Goal: Task Accomplishment & Management: Use online tool/utility

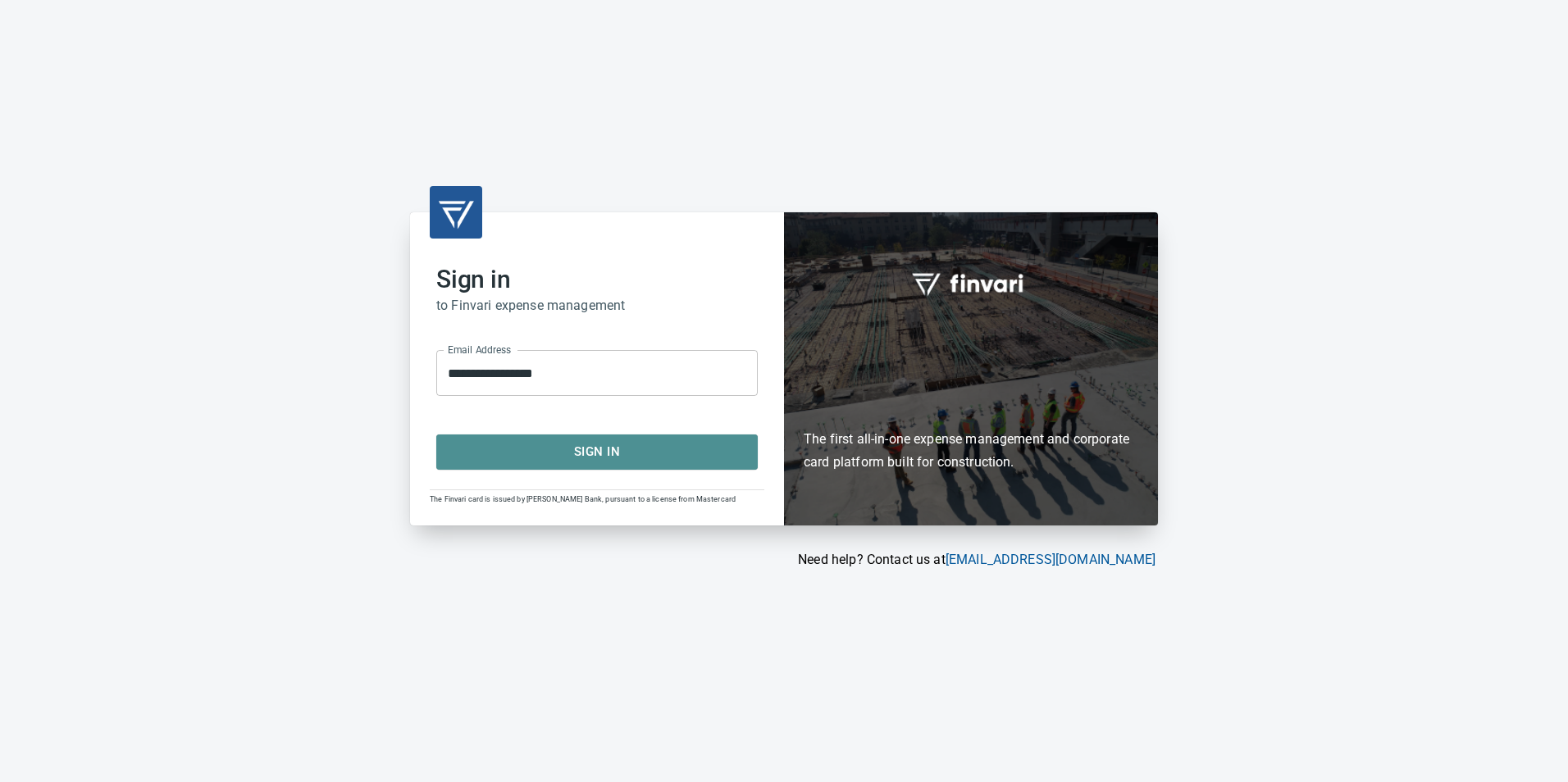
click at [617, 456] on span "Sign In" at bounding box center [597, 451] width 286 height 21
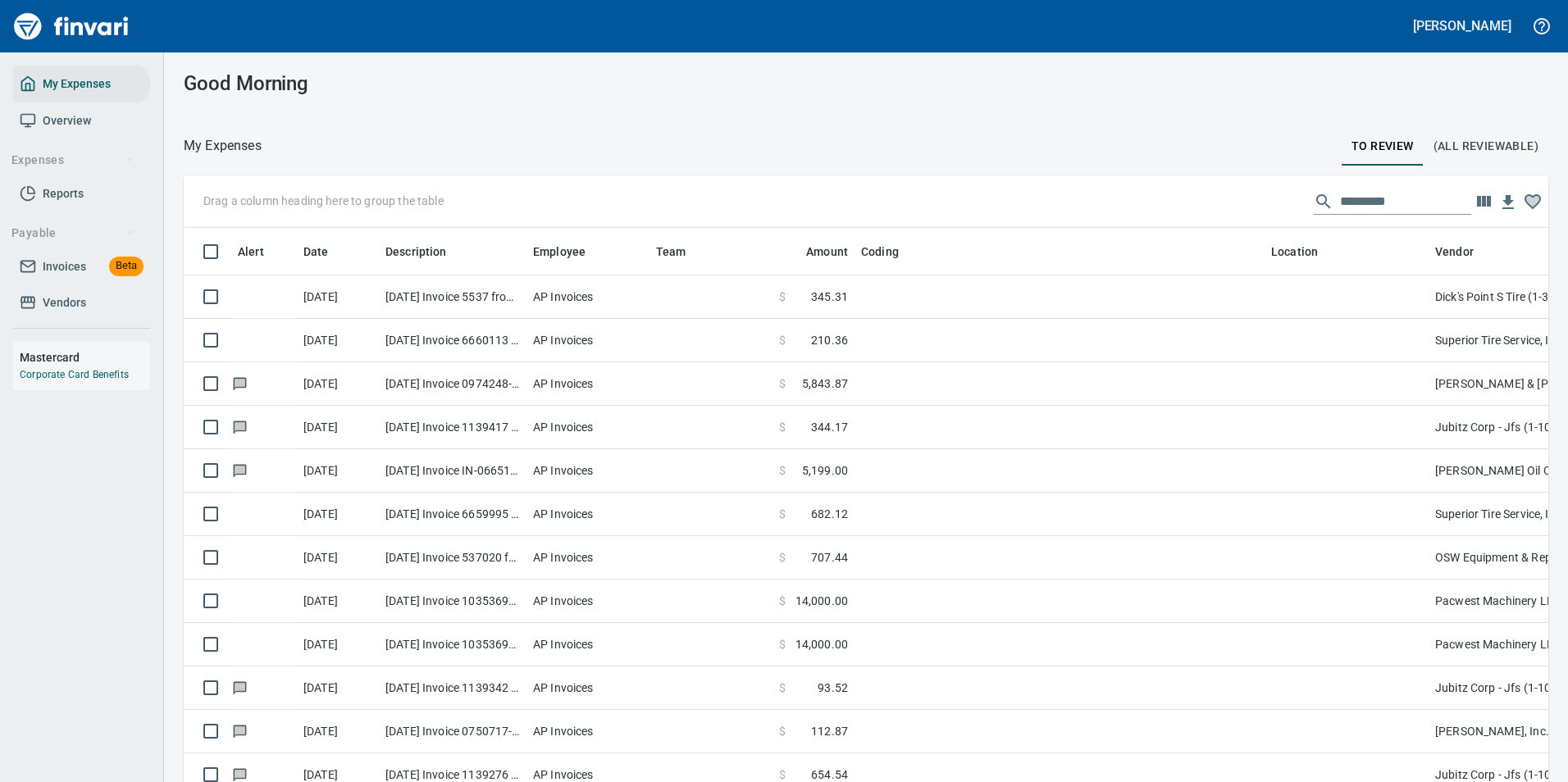
scroll to position [577, 1328]
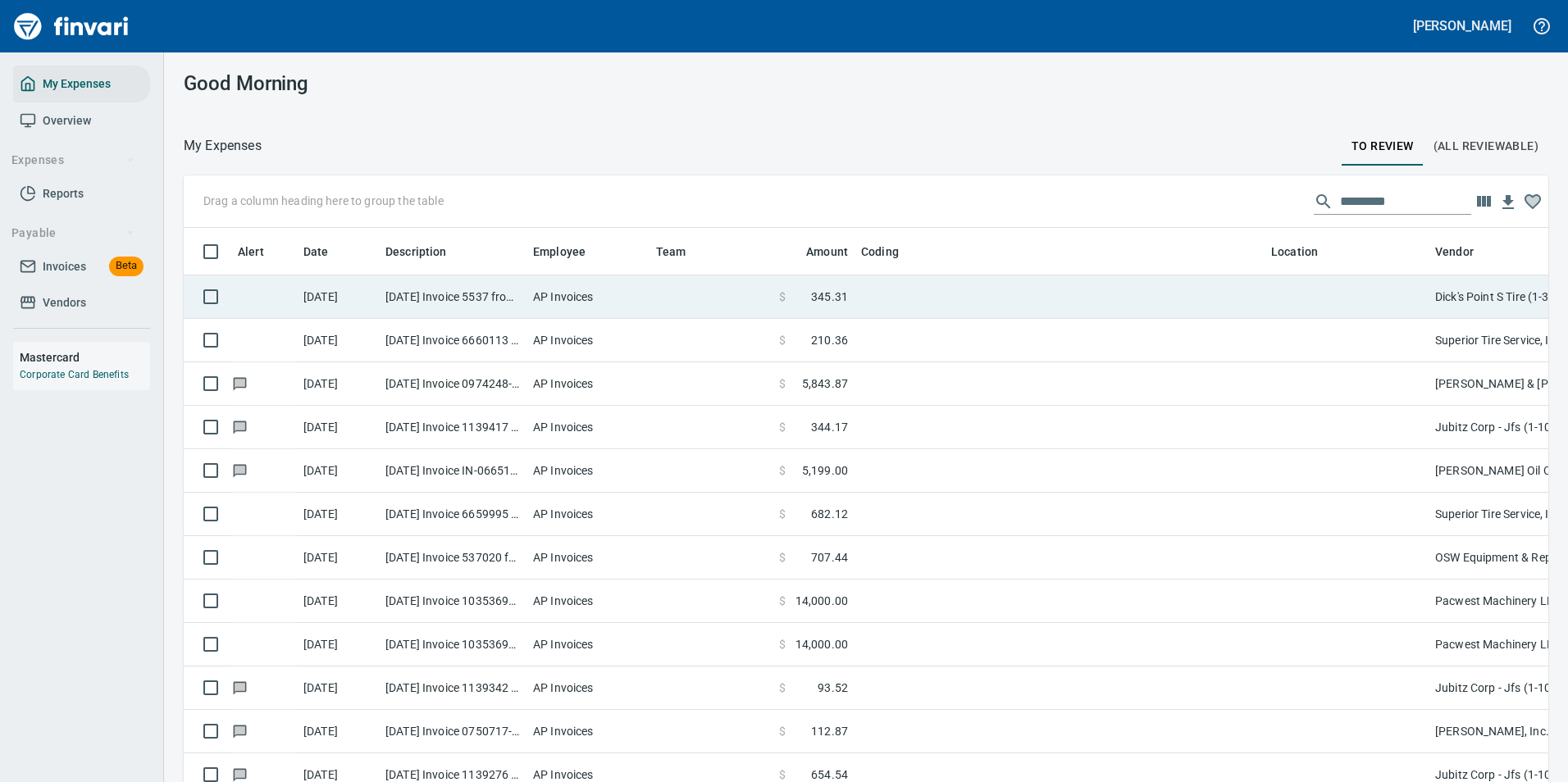
click at [628, 305] on td "AP Invoices" at bounding box center [588, 297] width 123 height 44
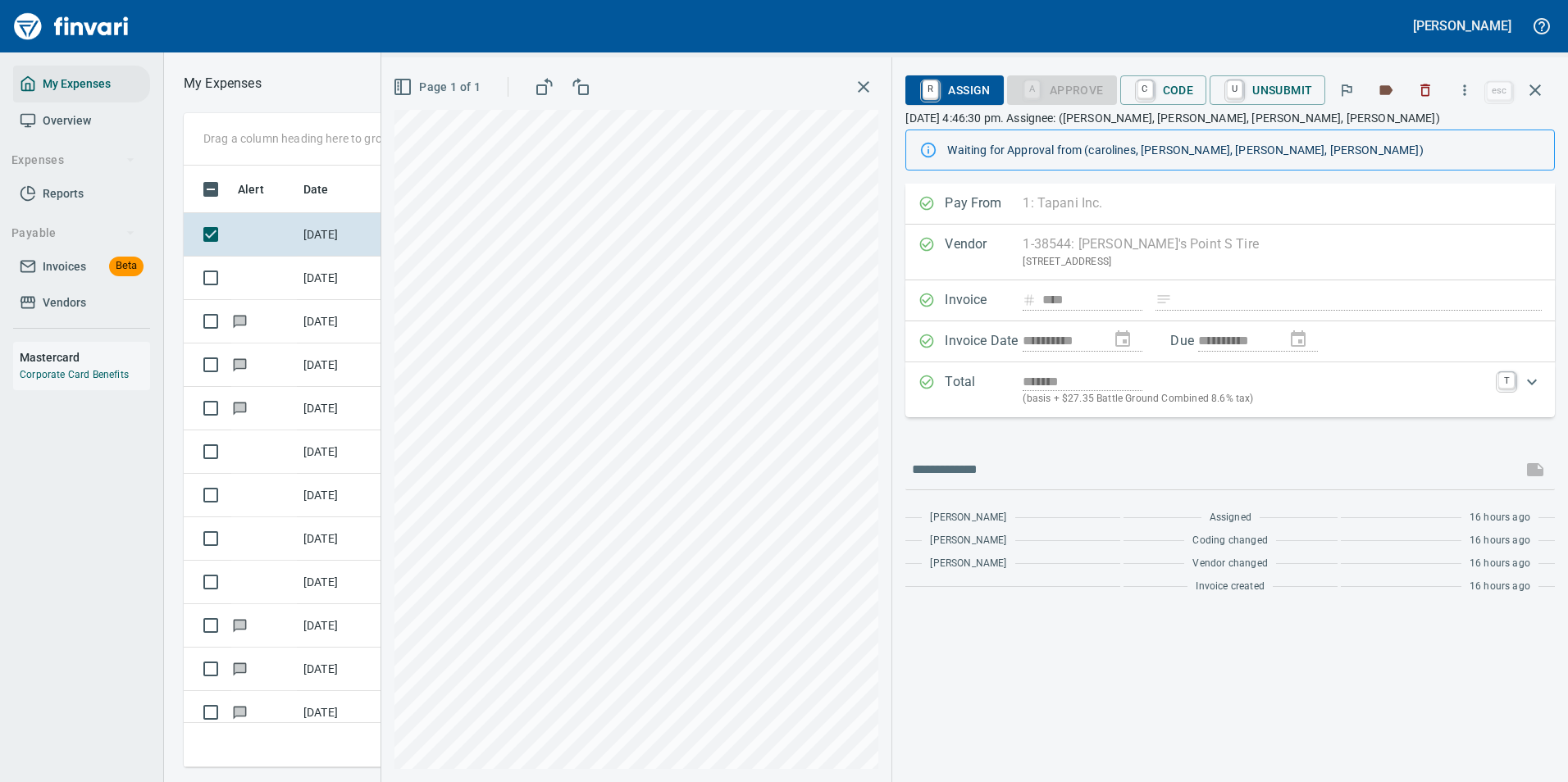
scroll to position [577, 930]
click at [1473, 97] on icon "button" at bounding box center [1465, 91] width 17 height 17
click at [1424, 144] on span "Download" at bounding box center [1461, 137] width 157 height 19
